Goal: Information Seeking & Learning: Learn about a topic

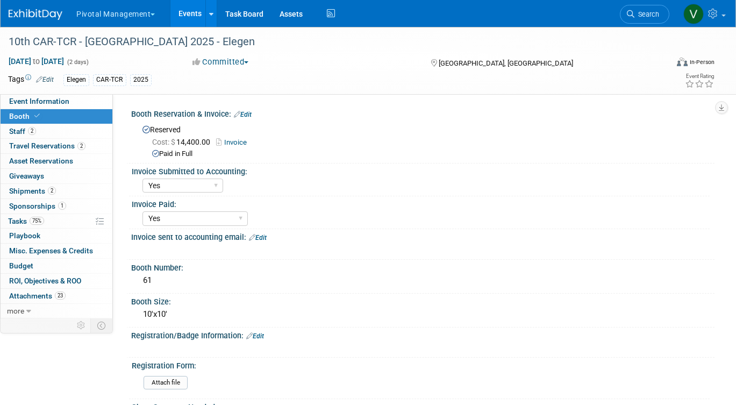
select select "Yes"
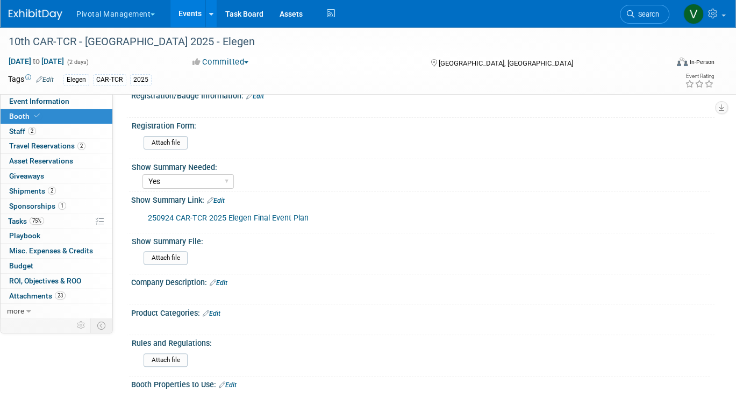
click at [173, 19] on link "Events" at bounding box center [189, 13] width 39 height 27
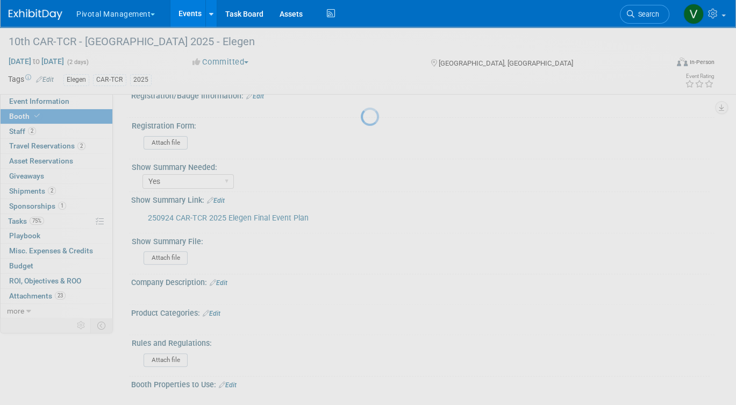
click at [183, 16] on link "Events" at bounding box center [189, 13] width 39 height 27
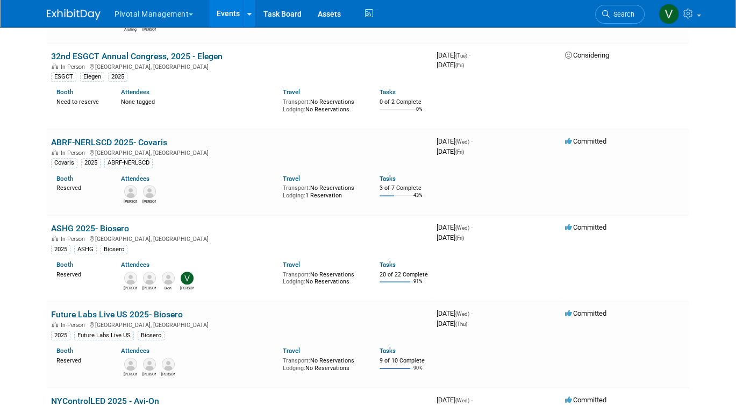
scroll to position [660, 0]
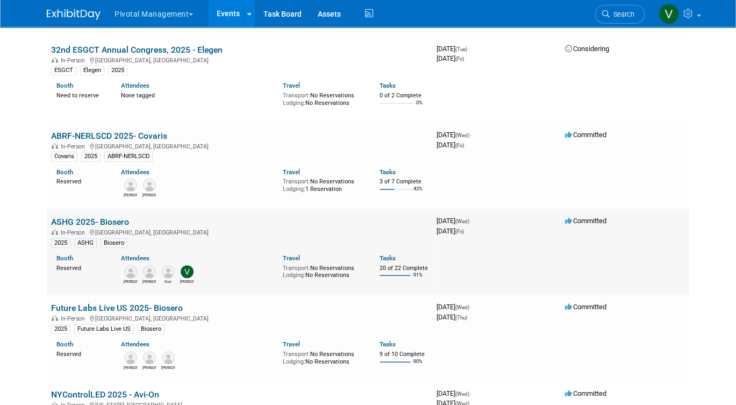
click at [100, 227] on link "ASHG 2025- Biosero" at bounding box center [90, 222] width 78 height 10
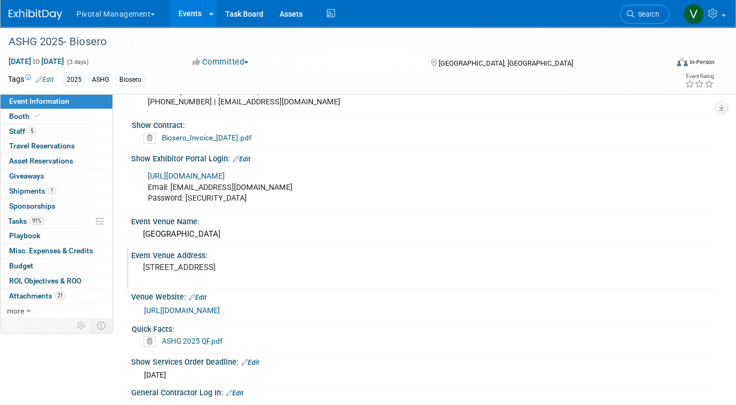
scroll to position [647, 0]
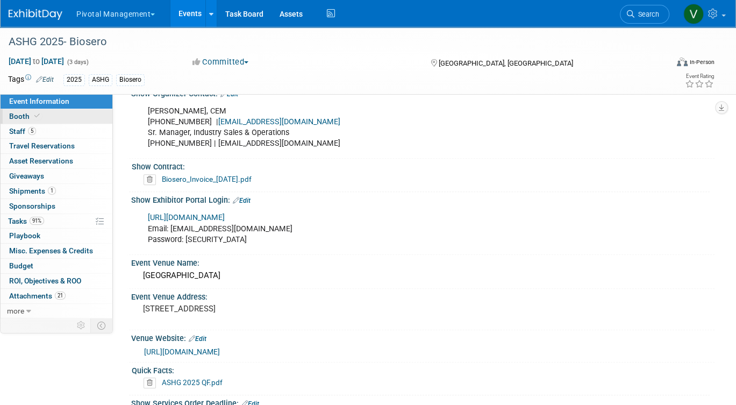
click at [68, 123] on link "Booth" at bounding box center [57, 116] width 112 height 15
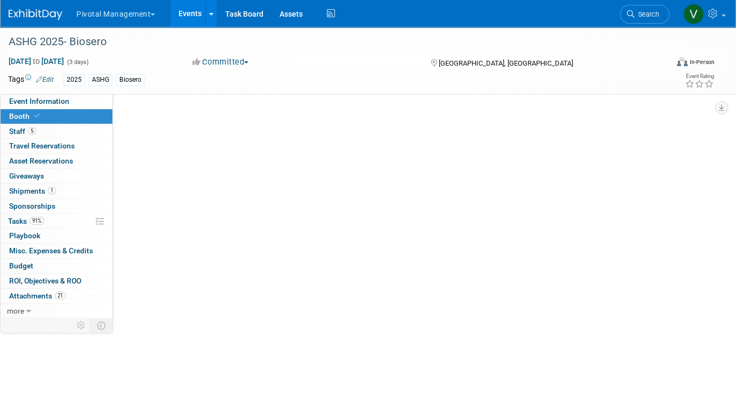
select select "Yes"
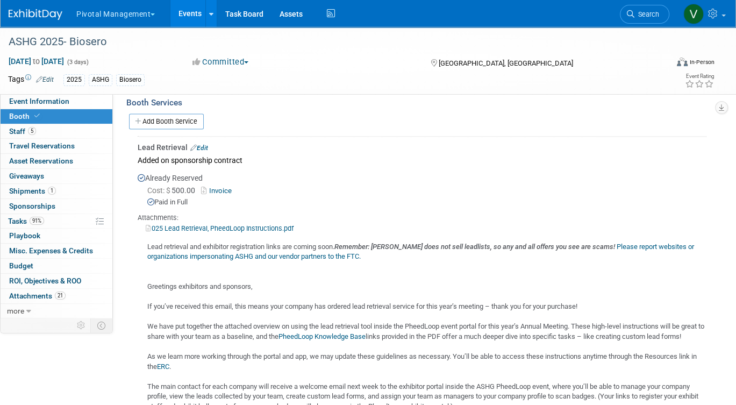
scroll to position [1277, 0]
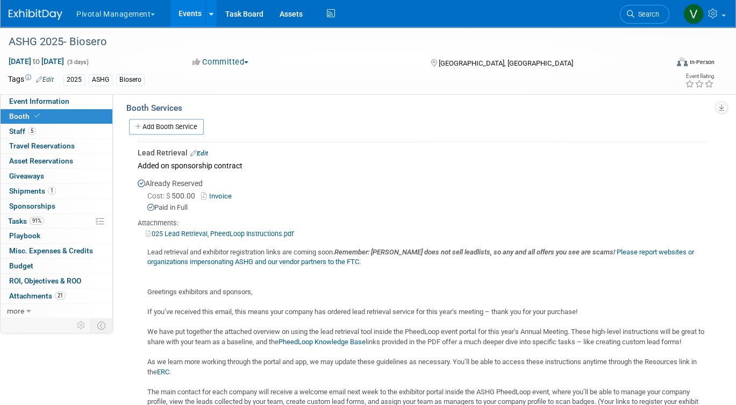
click at [204, 149] on link "Edit" at bounding box center [199, 153] width 18 height 8
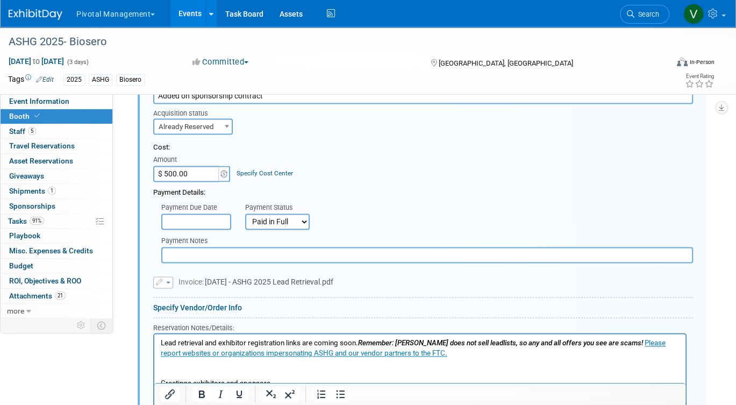
scroll to position [1470, 0]
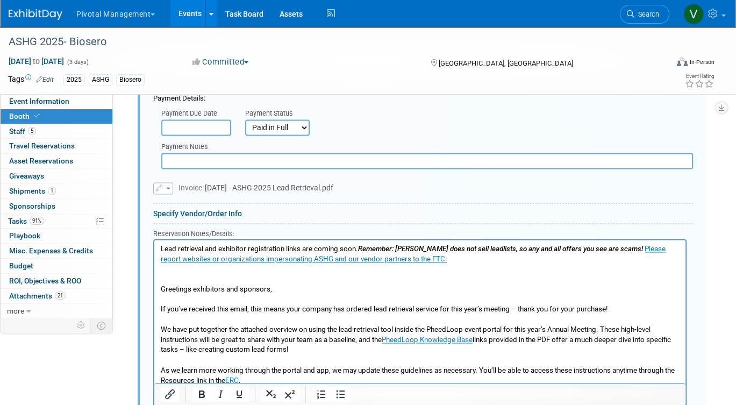
click at [163, 246] on p "Lead retrieval and exhibitor registration links are coming soon. Remember: ASHG…" at bounding box center [420, 380] width 519 height 272
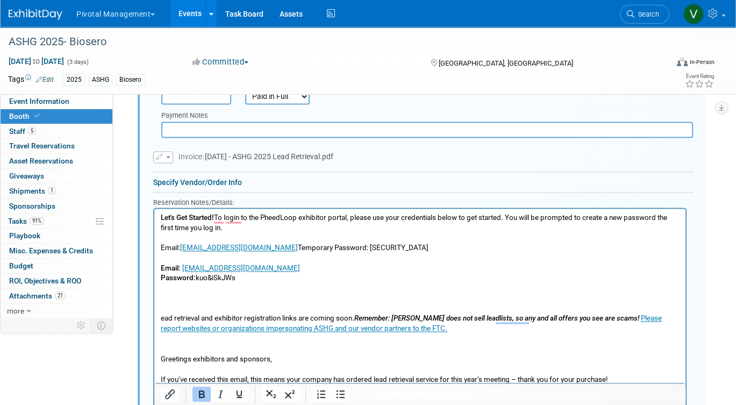
scroll to position [1505, 0]
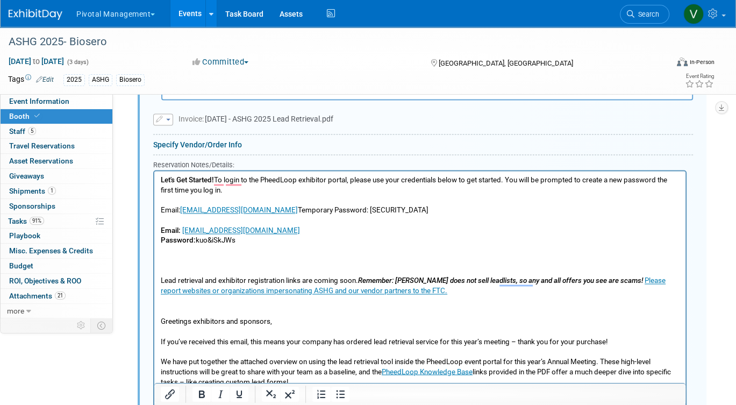
scroll to position [1540, 0]
click at [204, 219] on p "Let's Get Started! To login to the PheedLoop exhibitor portal, please use your …" at bounding box center [420, 209] width 519 height 70
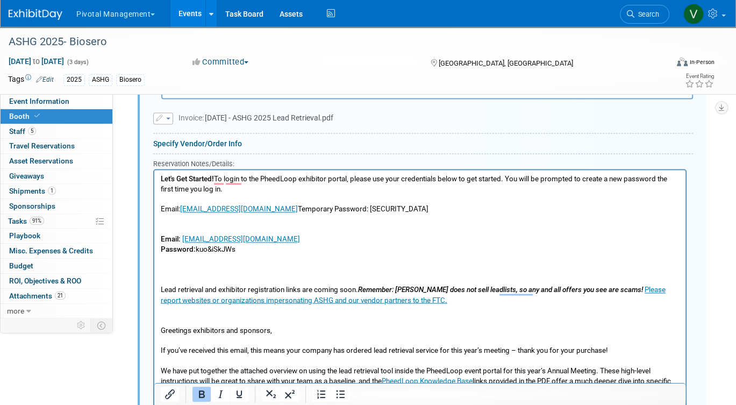
click at [191, 230] on p "Email: valerieweld@biosero.com Password: kuo&iSkJWs" at bounding box center [420, 239] width 519 height 30
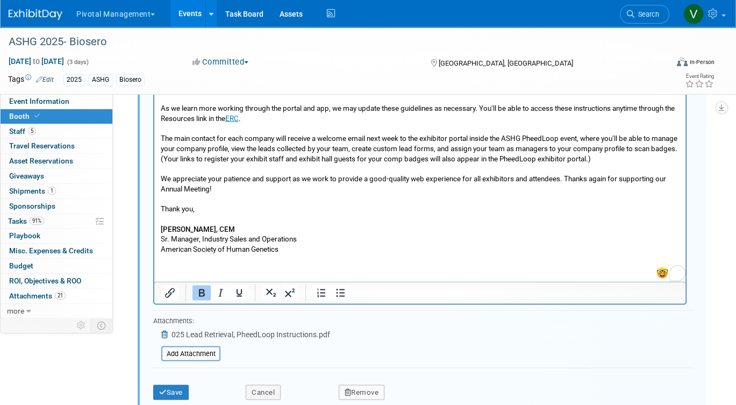
scroll to position [1846, 0]
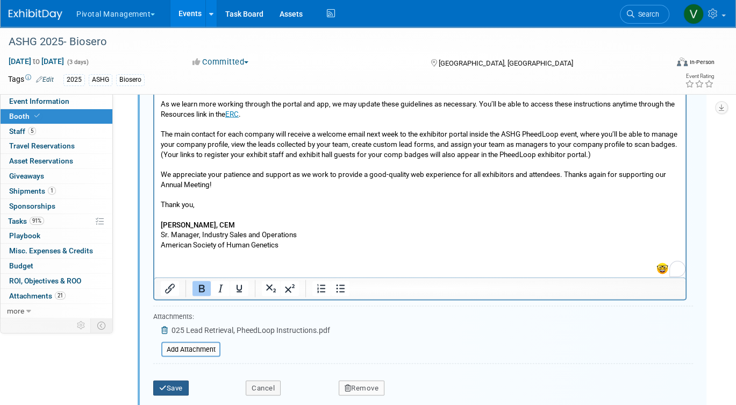
click at [163, 385] on icon "submit" at bounding box center [163, 387] width 8 height 7
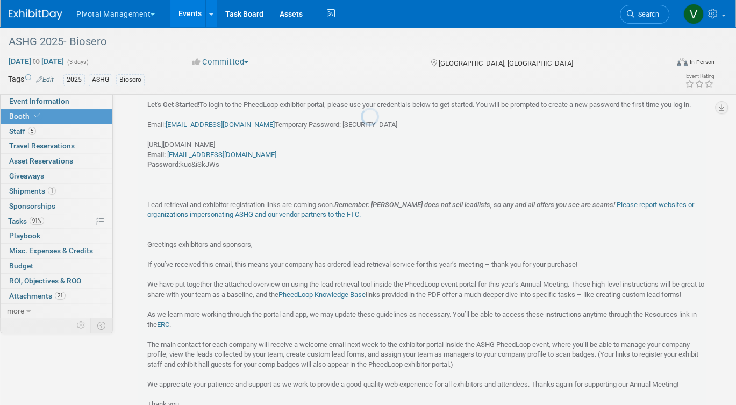
scroll to position [1293, 0]
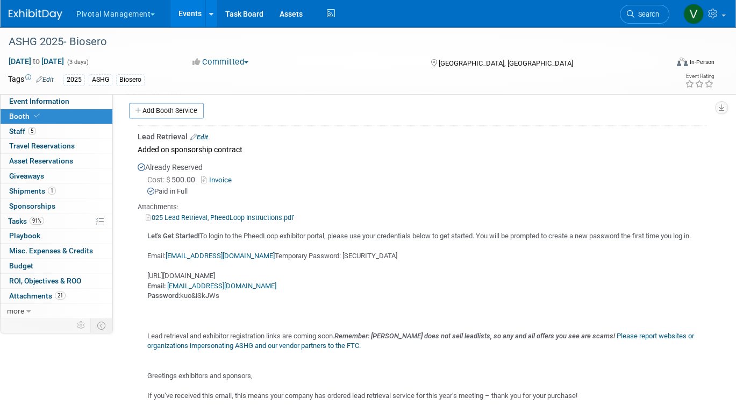
drag, startPoint x: 182, startPoint y: 302, endPoint x: 224, endPoint y: 302, distance: 42.5
click at [224, 302] on div "Let's Get Started! To login to the PheedLoop exhibitor portal, please use your …" at bounding box center [422, 402] width 569 height 359
copy div "kuo&iSkJWs"
click at [85, 102] on link "Event Information" at bounding box center [57, 101] width 112 height 15
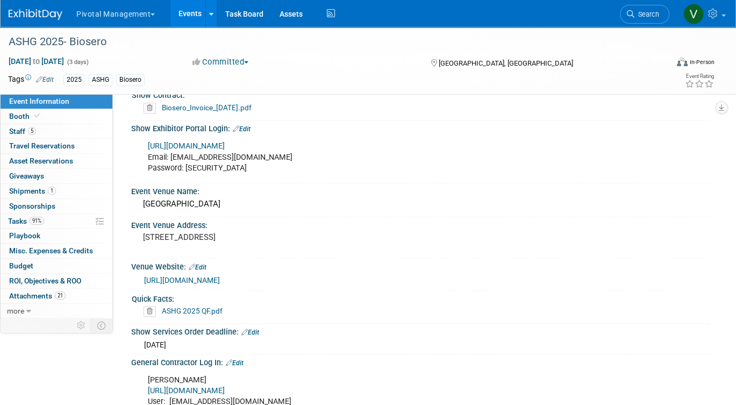
scroll to position [671, 0]
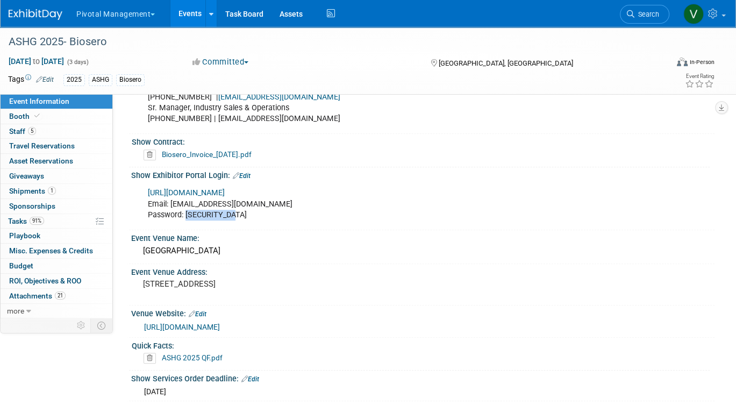
drag, startPoint x: 187, startPoint y: 212, endPoint x: 233, endPoint y: 209, distance: 46.4
click at [233, 209] on div "https://ashg25.exh.mapyourshow.com/7_0/main/default Email: valerieweld@biosero.…" at bounding box center [370, 203] width 461 height 43
copy div "Biosero4770!"
click at [312, 250] on div "Boston Convention Center" at bounding box center [422, 250] width 567 height 17
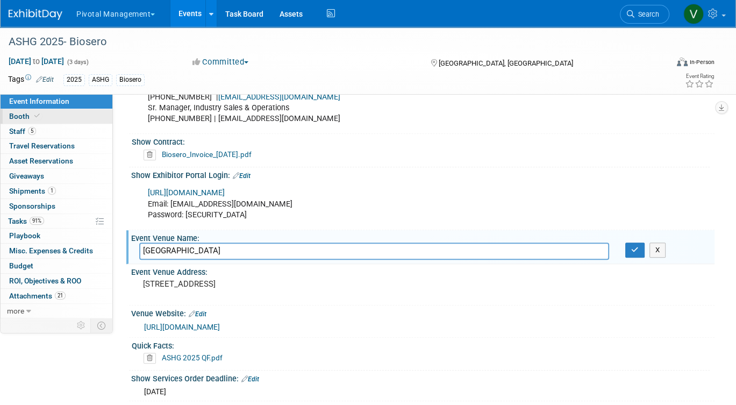
click at [77, 122] on link "Booth" at bounding box center [57, 116] width 112 height 15
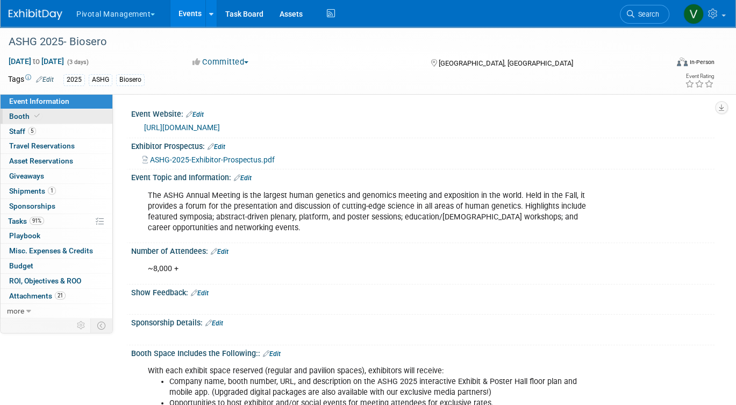
select select "Yes"
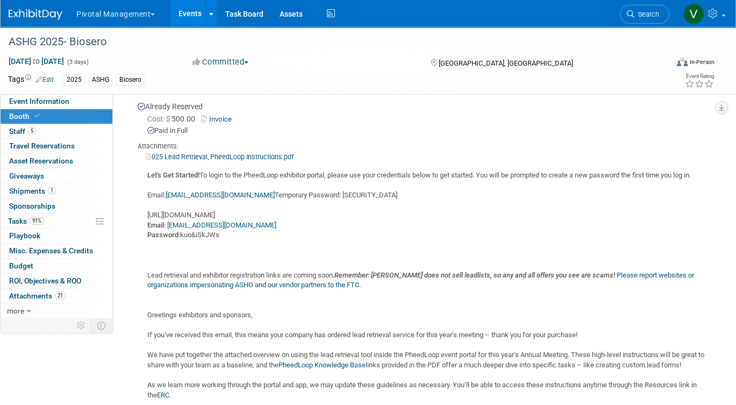
scroll to position [1366, 0]
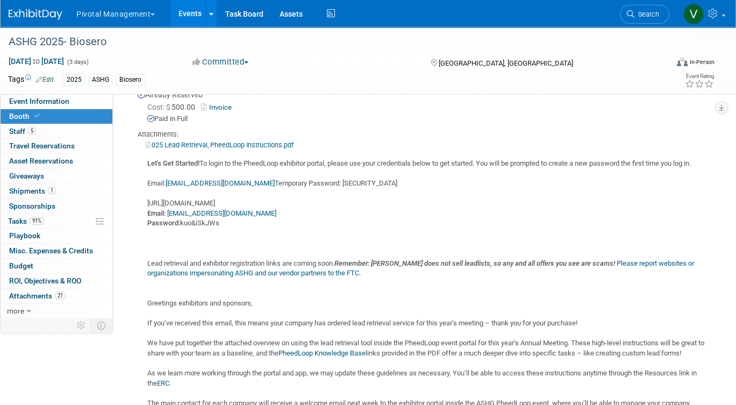
drag, startPoint x: 222, startPoint y: 230, endPoint x: 182, endPoint y: 228, distance: 40.3
click at [182, 228] on div "Let's Get Started! To login to the PheedLoop exhibitor portal, please use your …" at bounding box center [422, 329] width 569 height 359
copy div "kuo&iSkJWs"
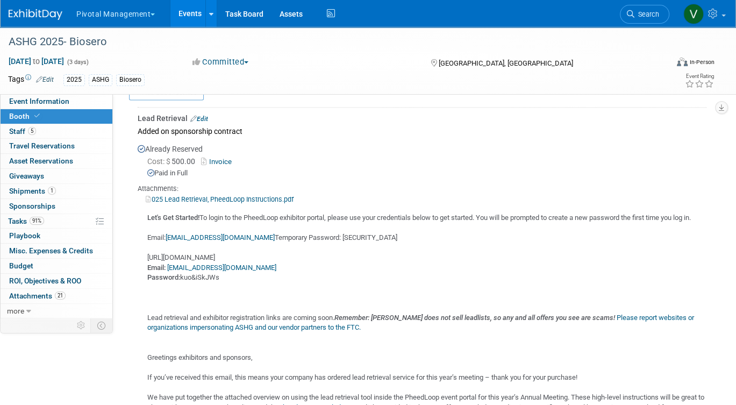
scroll to position [1315, 0]
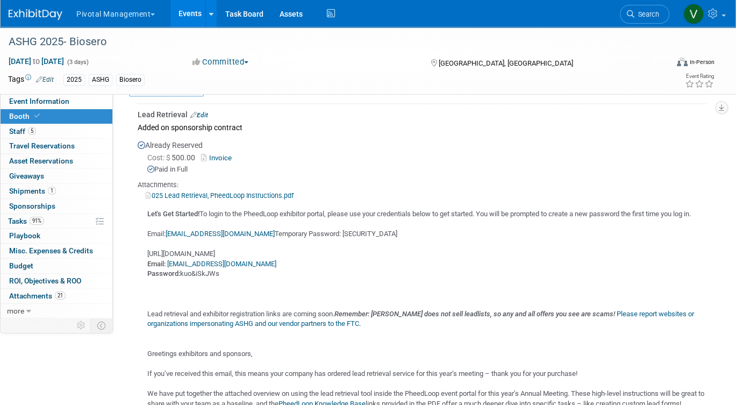
click at [236, 259] on div "Let's Get Started! To login to the PheedLoop exhibitor portal, please use your …" at bounding box center [422, 380] width 569 height 359
copy div "https://meetings.ashg.org/portal/event/ASHG25/exhibitors/login"
click at [74, 104] on link "Event Information" at bounding box center [57, 101] width 112 height 15
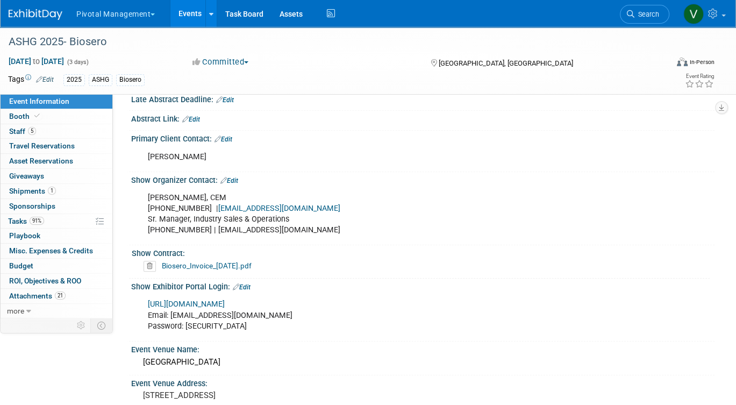
scroll to position [561, 0]
click at [225, 299] on link "https://ashg25.exh.mapyourshow.com/7_0/main/default" at bounding box center [186, 302] width 77 height 9
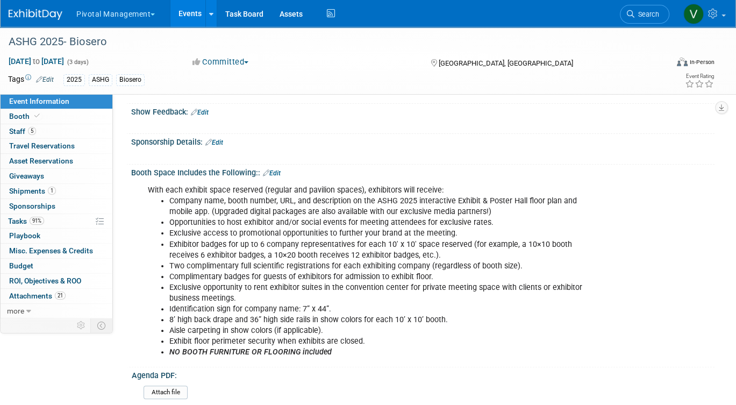
scroll to position [194, 0]
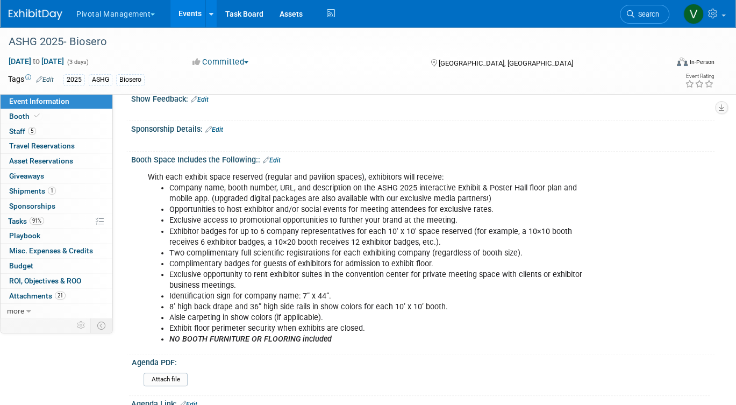
click at [274, 157] on link "Edit" at bounding box center [272, 160] width 18 height 8
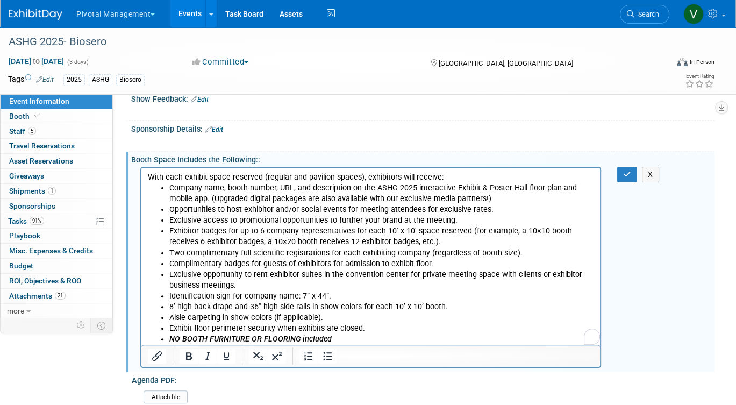
scroll to position [0, 0]
click at [357, 339] on li "NO BOOTH FURNITURE OR FLOORING included" at bounding box center [381, 339] width 425 height 11
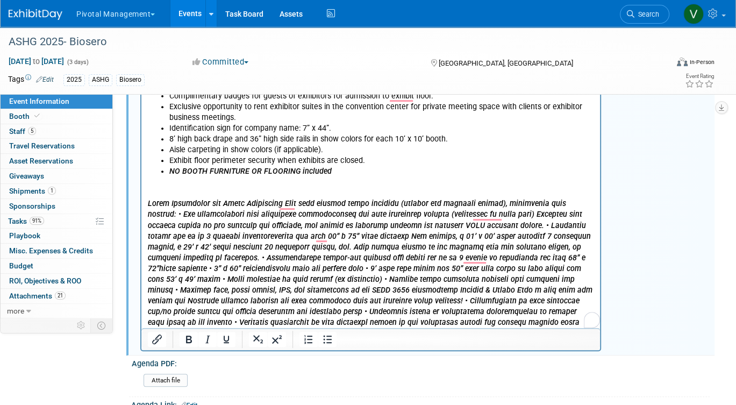
scroll to position [375, 0]
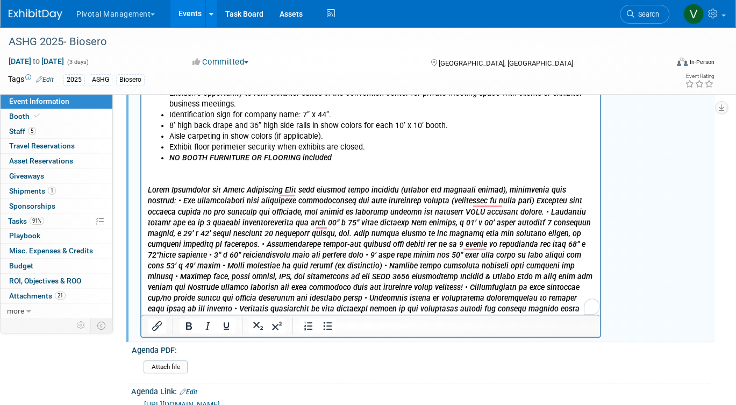
click at [493, 188] on b "To enrich screen reader interactions, please activate Accessibility in Grammarl…" at bounding box center [370, 255] width 445 height 139
click at [569, 189] on b "To enrich screen reader interactions, please activate Accessibility in Grammarl…" at bounding box center [370, 255] width 445 height 139
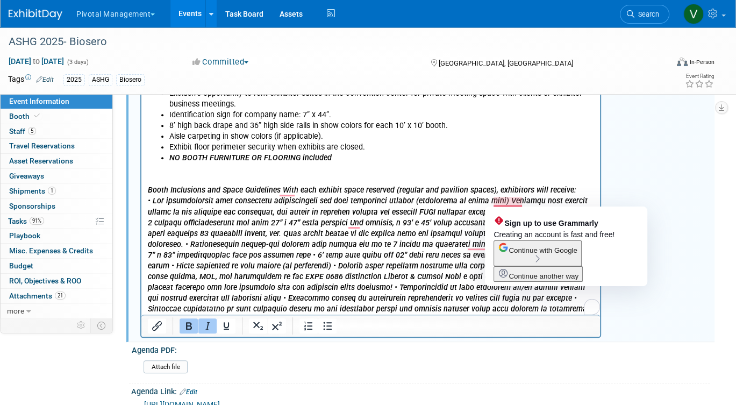
click at [494, 203] on b "To enrich screen reader interactions, please activate Accessibility in Grammarl…" at bounding box center [371, 261] width 446 height 128
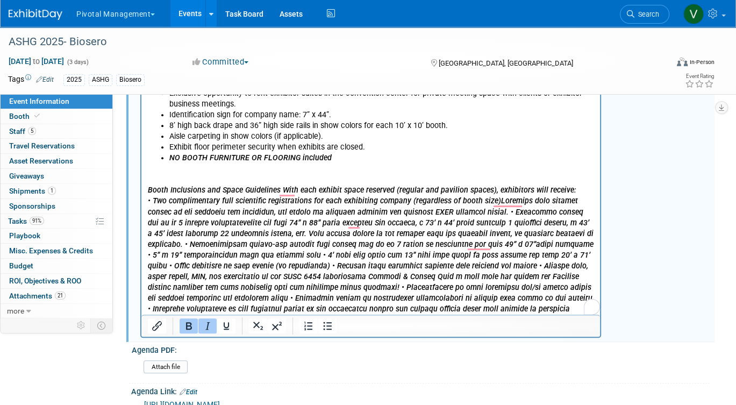
click at [471, 211] on b "To enrich screen reader interactions, please activate Accessibility in Grammarl…" at bounding box center [371, 261] width 446 height 128
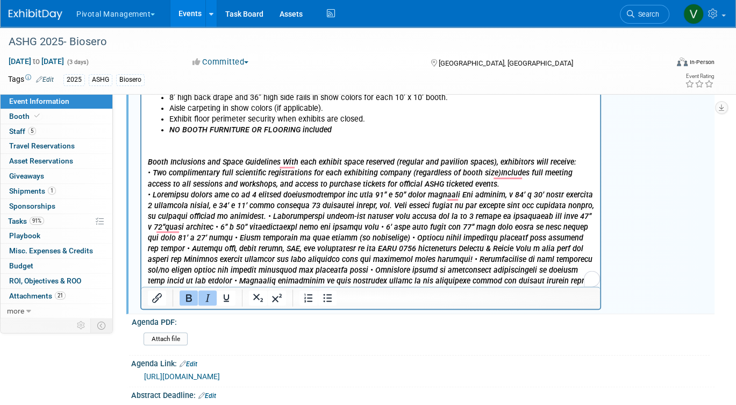
scroll to position [408, 0]
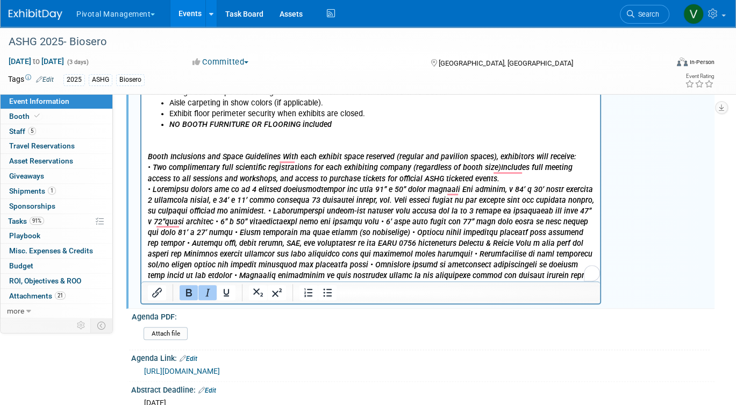
click at [253, 212] on b "To enrich screen reader interactions, please activate Accessibility in Grammarl…" at bounding box center [371, 238] width 446 height 106
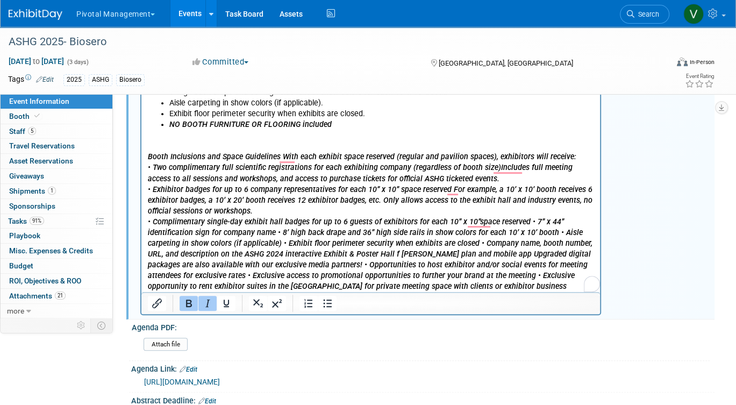
click at [525, 224] on b "• Complimentary single-day exhibit hall badges for up to 6 guests of exhibitors…" at bounding box center [370, 260] width 445 height 85
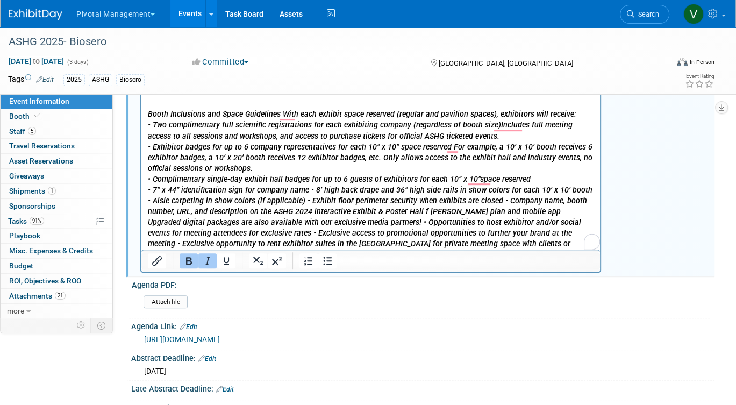
scroll to position [461, 0]
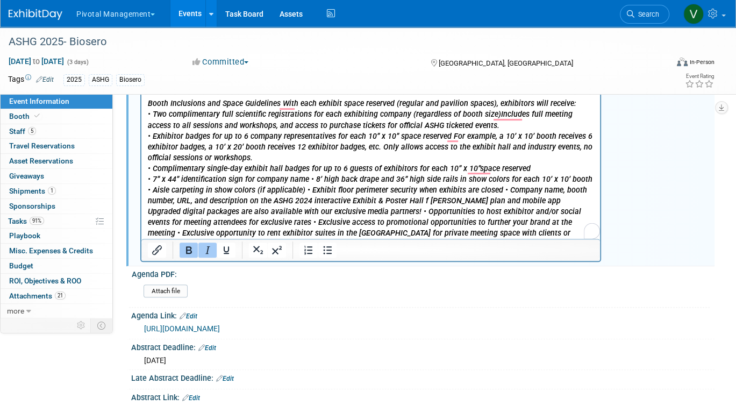
click at [306, 181] on b "• 7” x 44” identification sign for company name • 8’ high back drape and 36” hi…" at bounding box center [370, 212] width 445 height 74
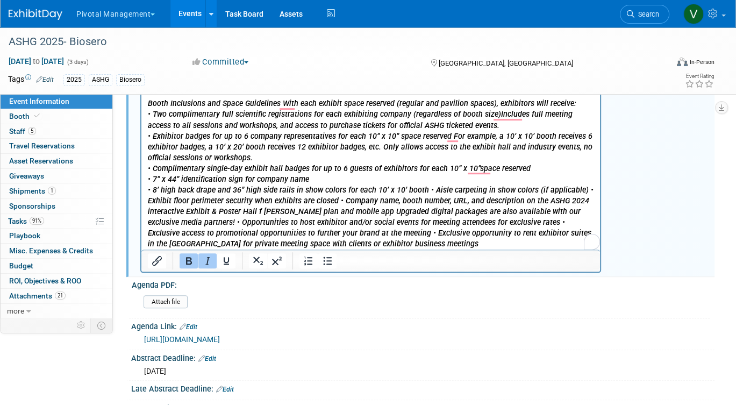
click at [422, 191] on b "• 8’ high back drape and 36” high side rails in show colors for each 10’ x 10’ …" at bounding box center [371, 217] width 446 height 63
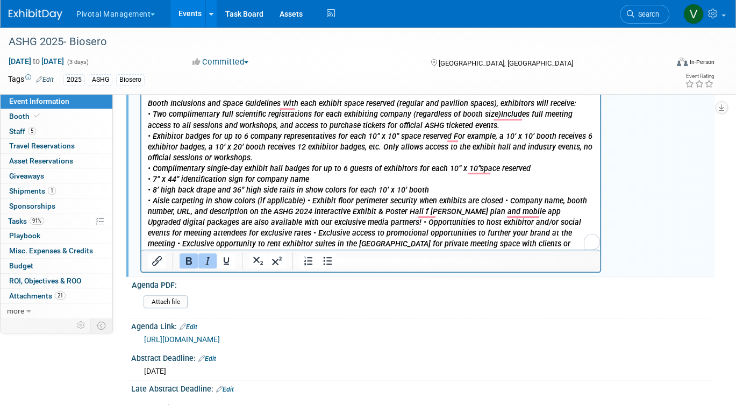
click at [498, 205] on b "• Aisle carpeting in show colors (if applicable) • Exhibit floor perimeter secu…" at bounding box center [367, 228] width 439 height 63
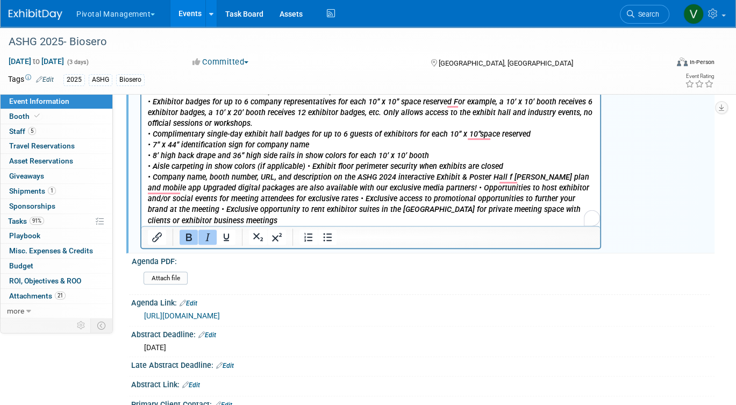
scroll to position [504, 0]
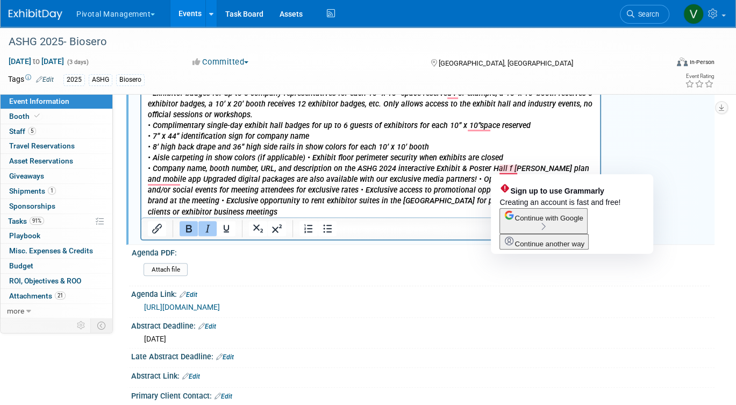
click at [507, 165] on b "• Company name, booth number, URL, and description on the ASHG 2024 interactive…" at bounding box center [368, 190] width 441 height 52
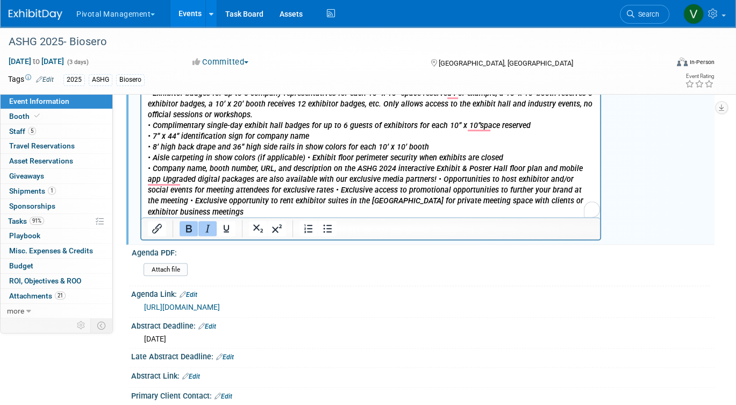
click at [419, 178] on b "• Company name, booth number, URL, and description on the ASHG 2024 interactive…" at bounding box center [365, 190] width 435 height 52
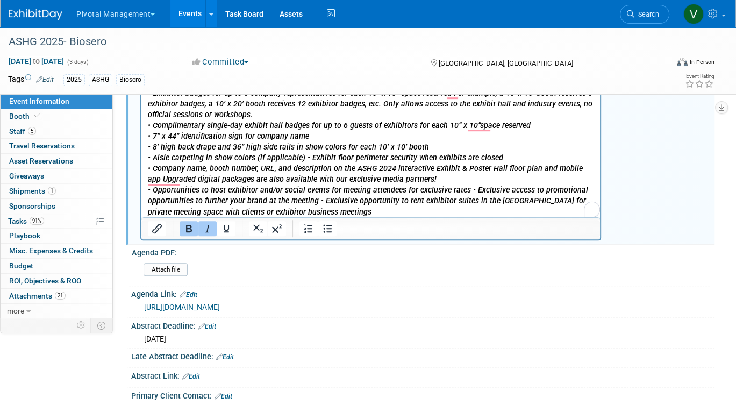
click at [466, 190] on b "• Opportunities to host exhibitor and/or social events for meeting attendees fo…" at bounding box center [368, 201] width 440 height 31
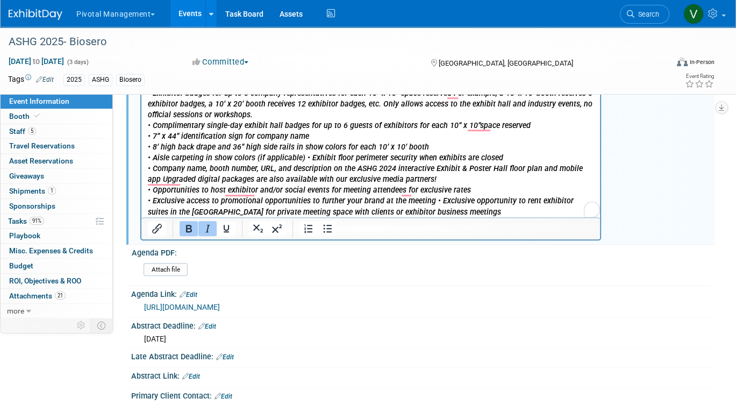
click at [431, 201] on b "• Exclusive access to promotional opportunities to further your brand at the me…" at bounding box center [361, 207] width 426 height 20
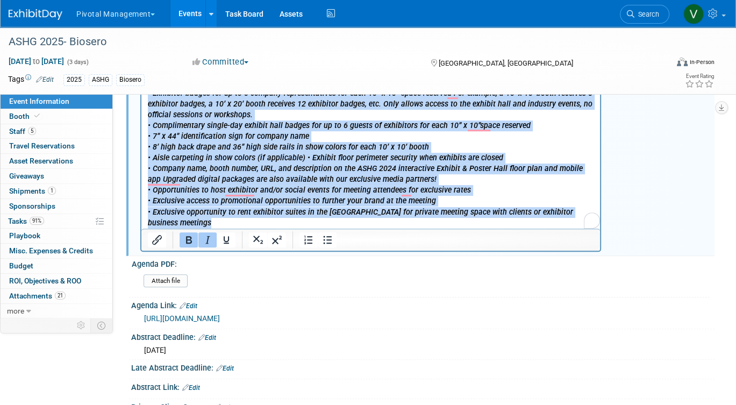
drag, startPoint x: 223, startPoint y: 225, endPoint x: 299, endPoint y: -54, distance: 289.4
click at [156, 85] on body "With each exhibit space reserved (regular and pavilion spaces), exhibitors will…" at bounding box center [370, 45] width 447 height 367
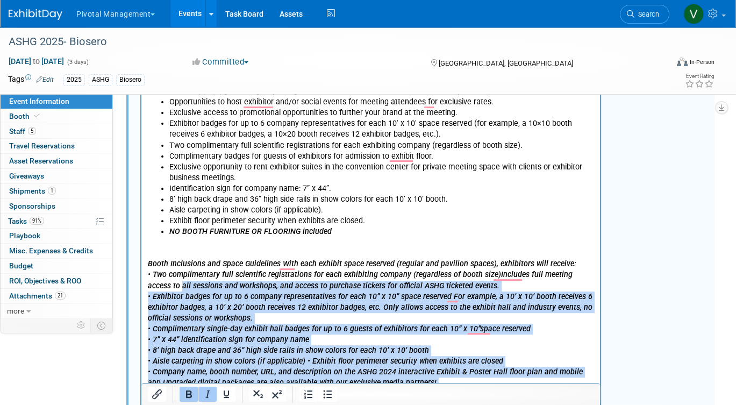
scroll to position [309, 0]
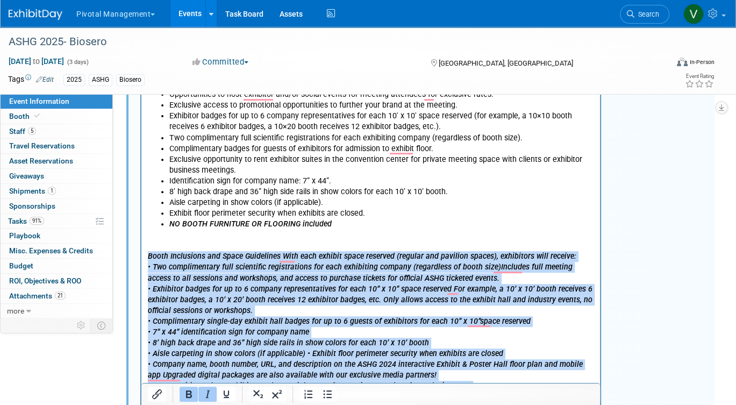
click at [148, 253] on b "Booth Inclusions and Space Guidelines With each exhibit space reserved (regular…" at bounding box center [362, 256] width 428 height 9
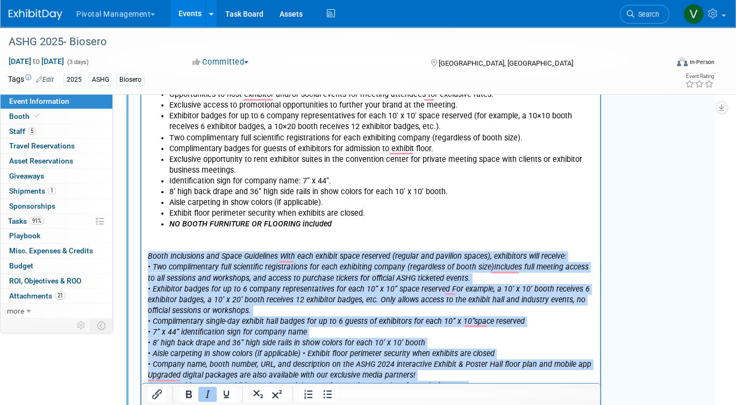
click at [258, 270] on icon "• Two complimentary full scientific registrations for each exhibiting company (…" at bounding box center [321, 266] width 346 height 9
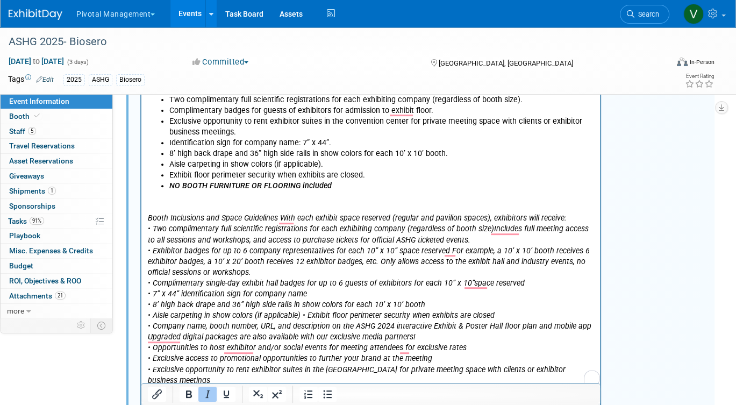
scroll to position [353, 0]
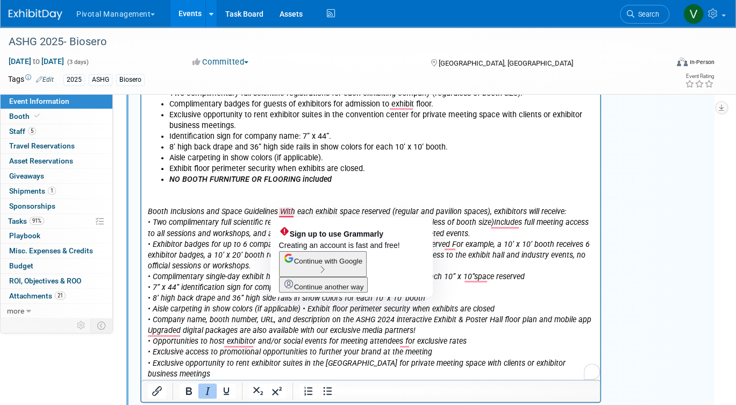
click at [291, 212] on icon "Booth Inclusions and Space Guidelines With each exhibit space reserved (regular…" at bounding box center [357, 211] width 418 height 9
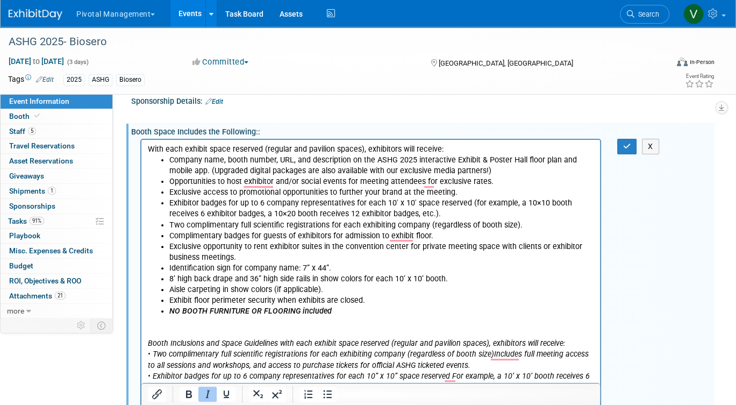
scroll to position [205, 0]
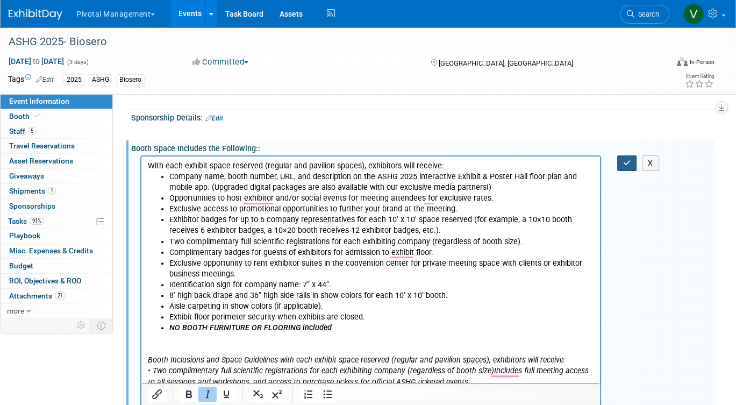
click at [624, 164] on icon "button" at bounding box center [627, 163] width 8 height 8
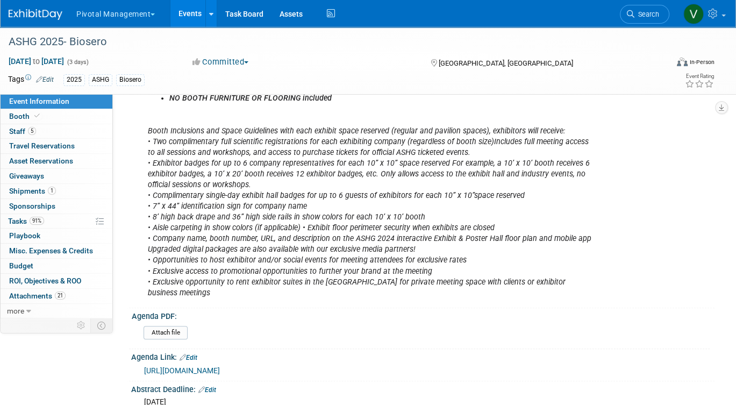
scroll to position [437, 0]
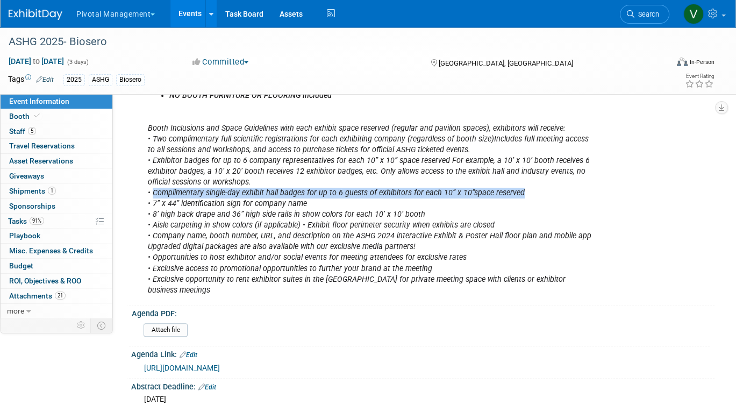
drag, startPoint x: 152, startPoint y: 190, endPoint x: 523, endPoint y: 191, distance: 370.9
click at [523, 191] on div "With each exhibit space reserved (regular and pavilion spaces), exhibitors will…" at bounding box center [370, 112] width 461 height 378
copy icon "Complimentary single-day exhibit hall badges for up to 6 guests of exhibitors f…"
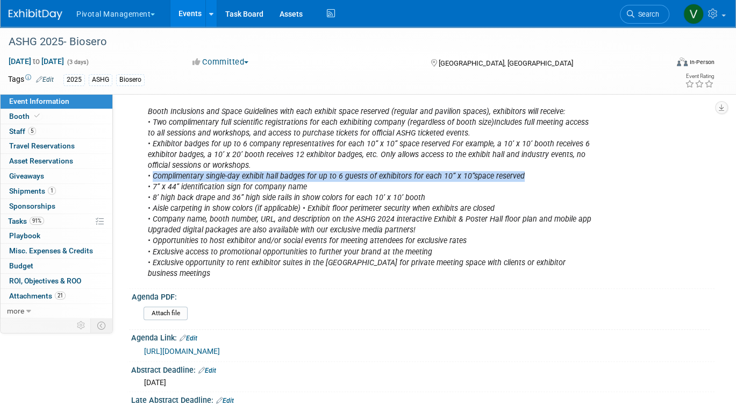
scroll to position [453, 0]
click at [189, 18] on link "Events" at bounding box center [189, 13] width 39 height 27
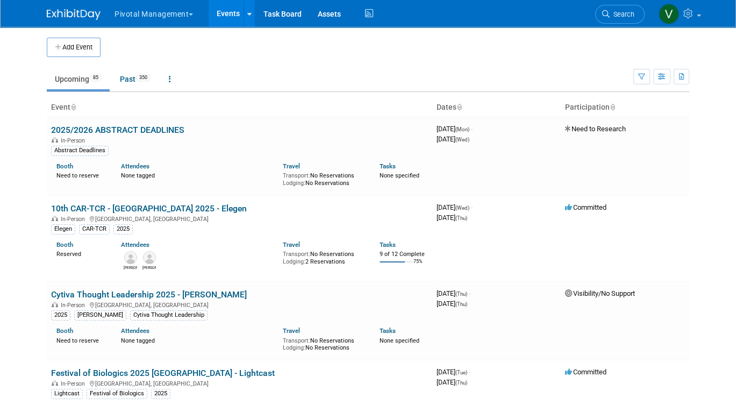
scroll to position [5054, 0]
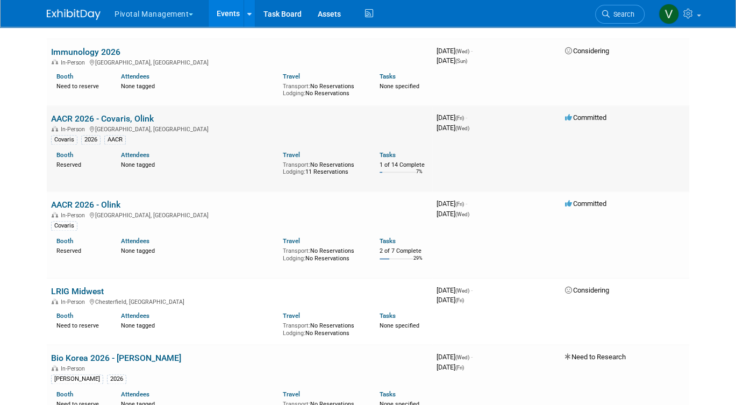
click at [106, 124] on link "AACR 2026 - Covaris, Olink" at bounding box center [102, 118] width 103 height 10
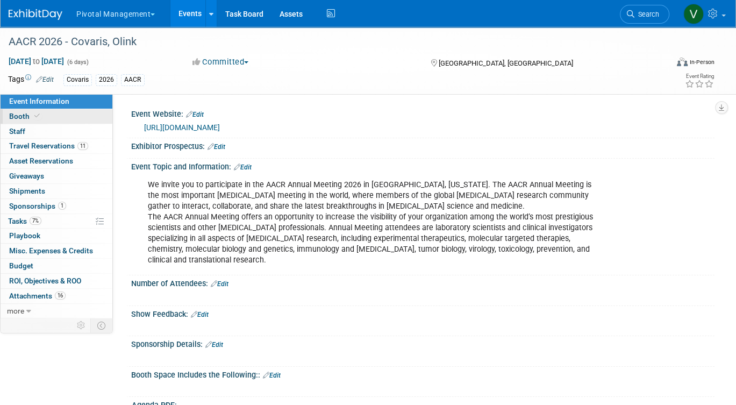
click at [85, 113] on link "Booth" at bounding box center [57, 116] width 112 height 15
select select "No"
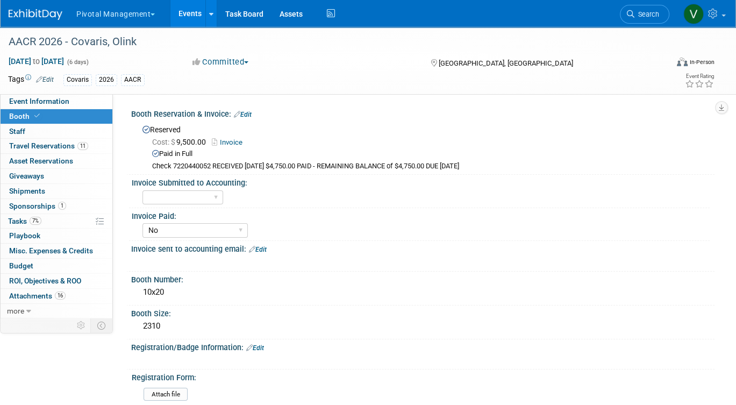
click at [233, 142] on link "Invoice" at bounding box center [230, 142] width 36 height 8
click at [78, 101] on link "Event Information" at bounding box center [57, 101] width 112 height 15
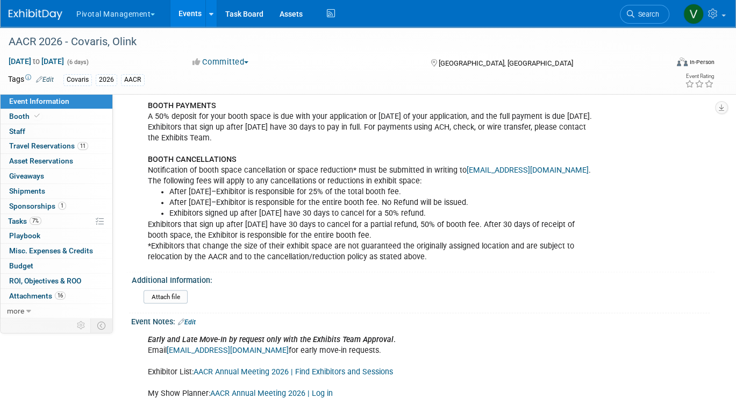
scroll to position [1548, 0]
click at [71, 116] on link "Booth" at bounding box center [57, 116] width 112 height 15
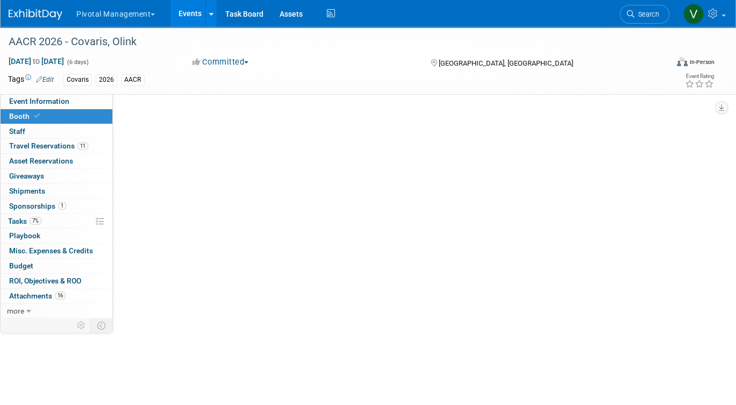
select select "No"
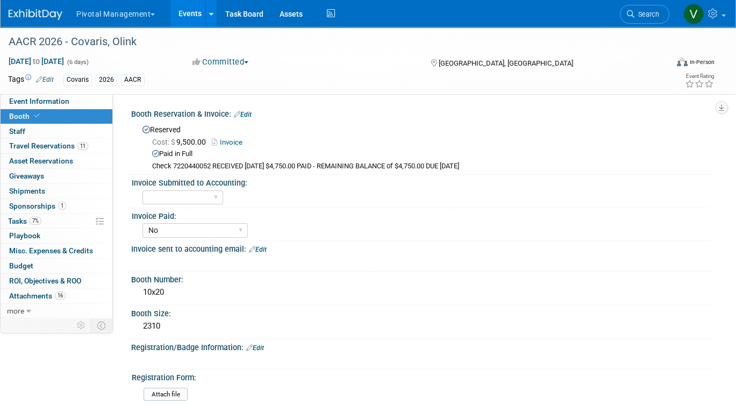
click at [234, 143] on link "Invoice" at bounding box center [230, 142] width 36 height 8
